Goal: Transaction & Acquisition: Book appointment/travel/reservation

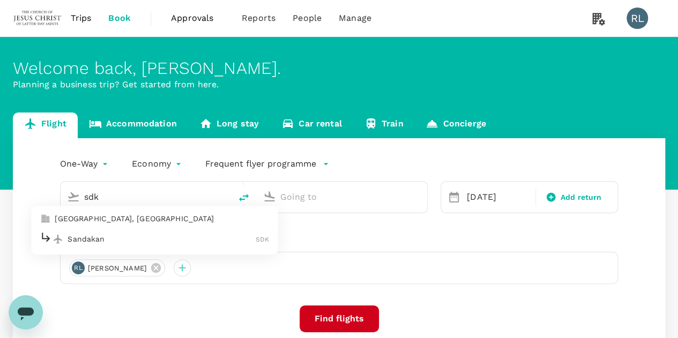
type input "Sibu (SBW)"
type input "Kuala Lumpur Intl ([GEOGRAPHIC_DATA])"
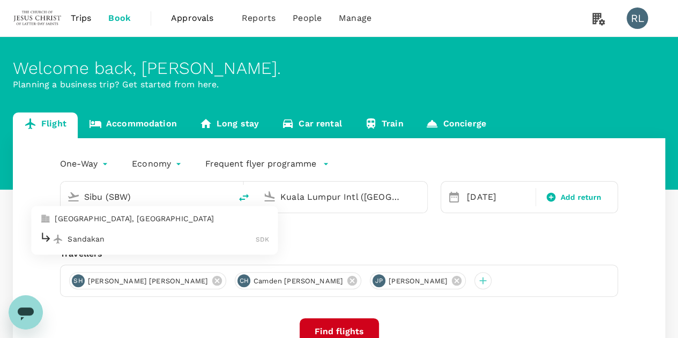
click at [108, 237] on p "Sandakan" at bounding box center [161, 239] width 188 height 11
type input "Sandakan (SDK)"
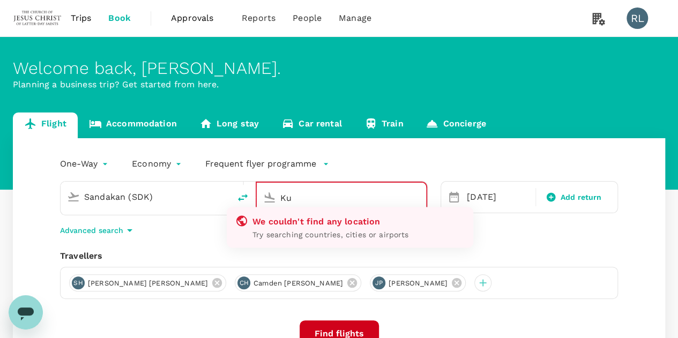
type input "K"
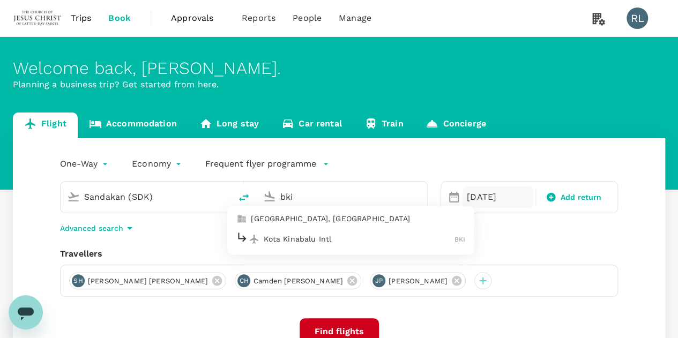
type input "Kuala Lumpur Intl ([GEOGRAPHIC_DATA])"
click at [495, 201] on div "[DATE]" at bounding box center [497, 196] width 71 height 21
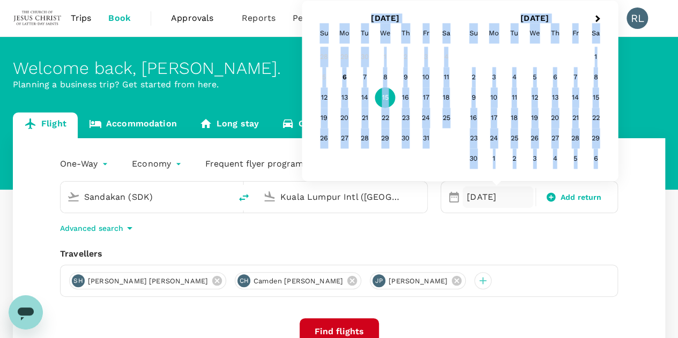
click at [495, 201] on div "[DATE]" at bounding box center [497, 196] width 71 height 21
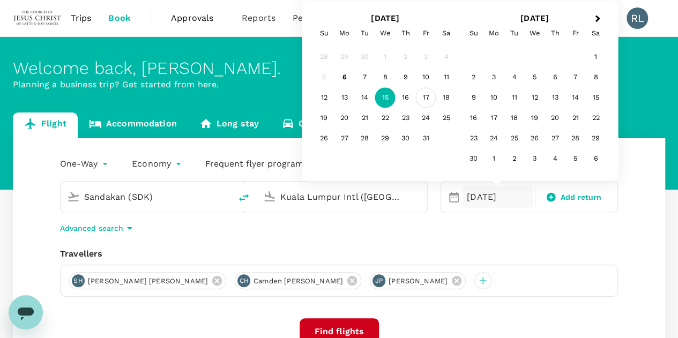
click at [430, 98] on div "17" at bounding box center [426, 98] width 20 height 20
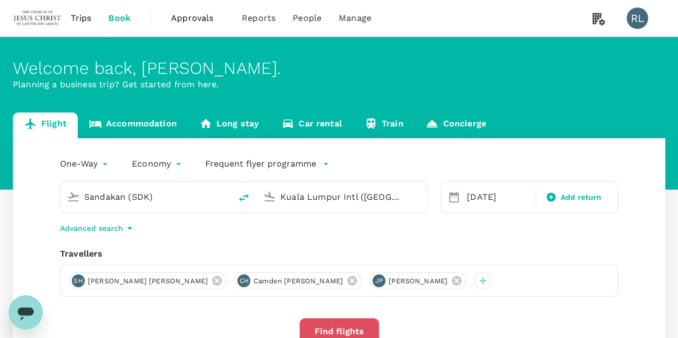
click at [355, 326] on button "Find flights" at bounding box center [338, 331] width 79 height 27
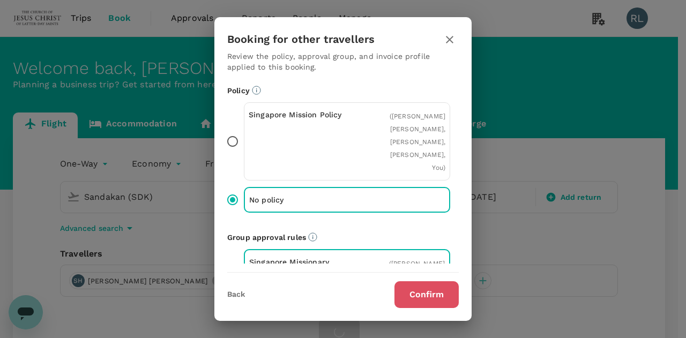
click at [415, 292] on button "Confirm" at bounding box center [426, 294] width 64 height 27
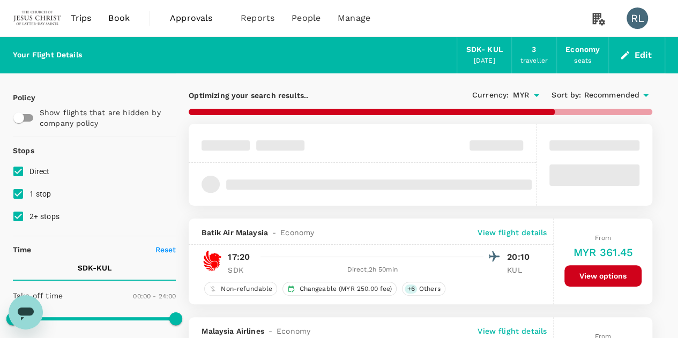
click at [606, 94] on span "Recommended" at bounding box center [611, 95] width 56 height 12
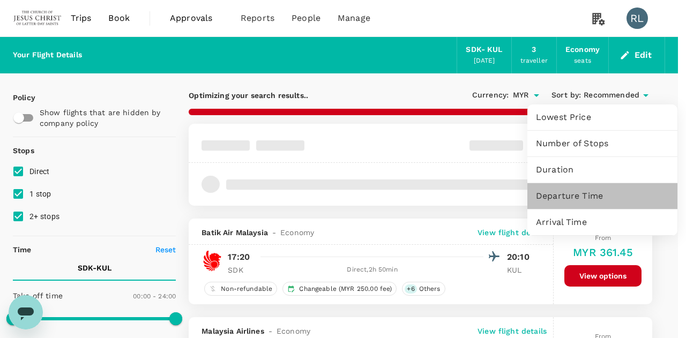
click at [582, 194] on span "Departure Time" at bounding box center [602, 196] width 133 height 13
